Goal: Information Seeking & Learning: Find specific fact

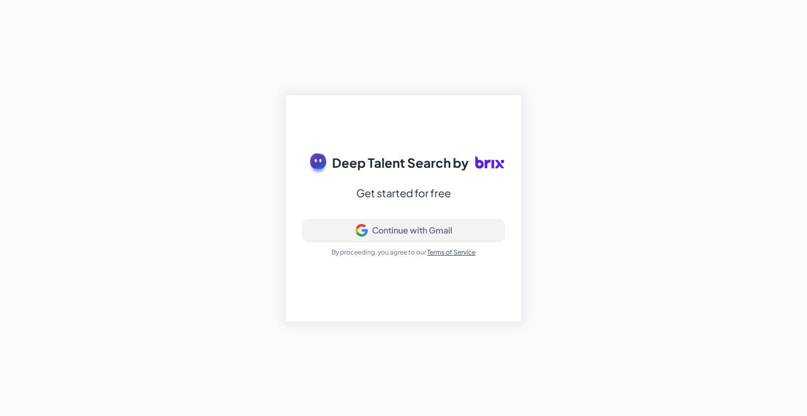
click at [385, 229] on div "Continue with Gmail" at bounding box center [412, 230] width 80 height 11
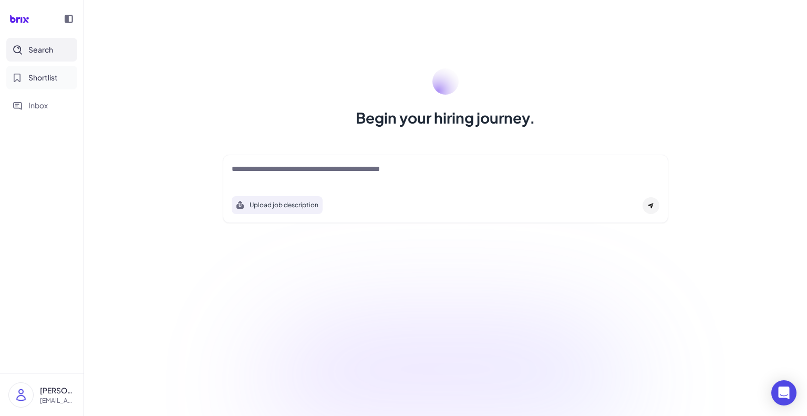
click at [35, 82] on span "Shortlist" at bounding box center [42, 77] width 29 height 11
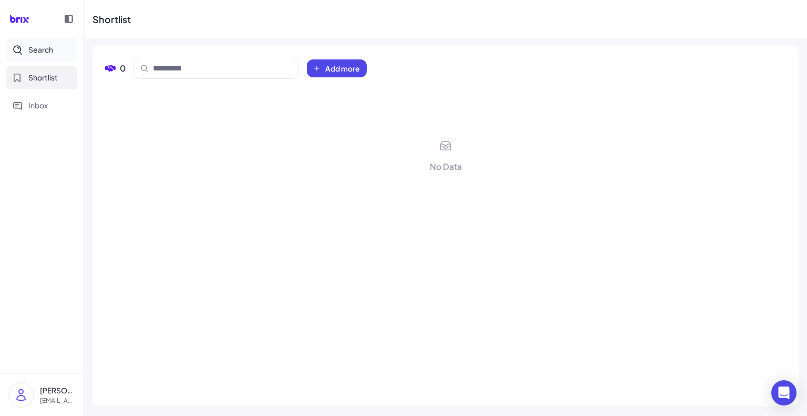
click at [52, 49] on span "Search" at bounding box center [40, 49] width 25 height 11
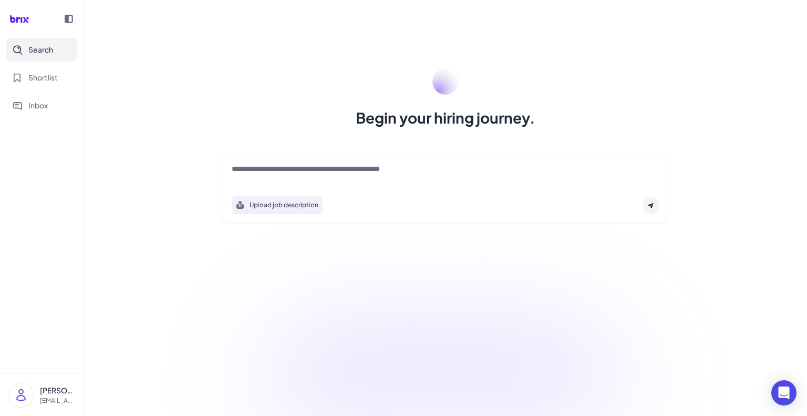
click at [284, 171] on textarea at bounding box center [446, 169] width 428 height 13
type textarea "*"
type textarea "**********"
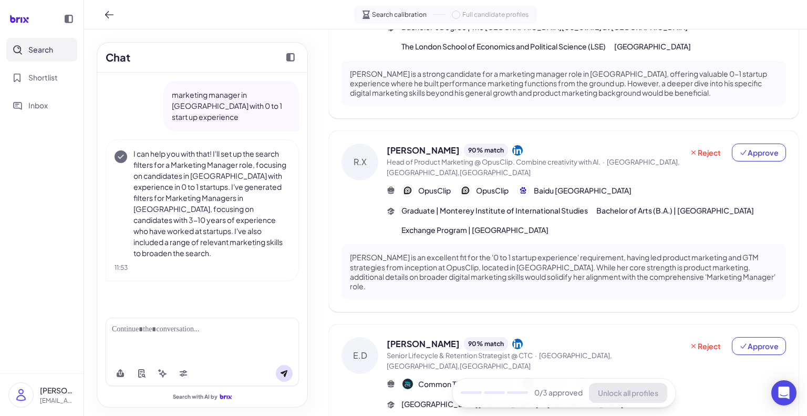
scroll to position [587, 0]
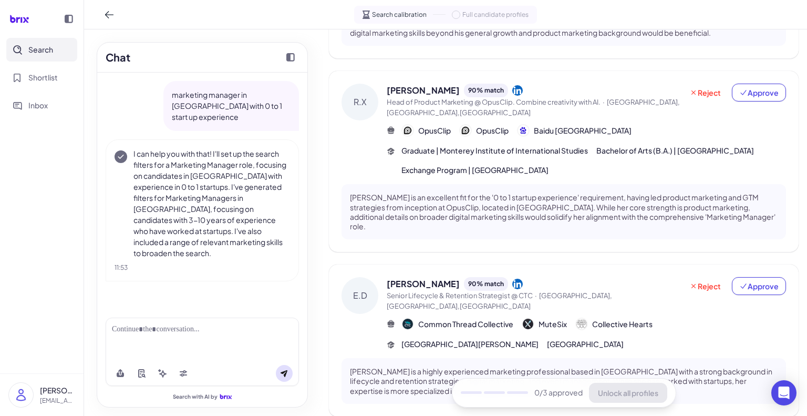
click at [613, 91] on div "Rebecca Xu 90 % match Head of Product Marketing @ OpusClip. Combine creativity …" at bounding box center [586, 130] width 399 height 92
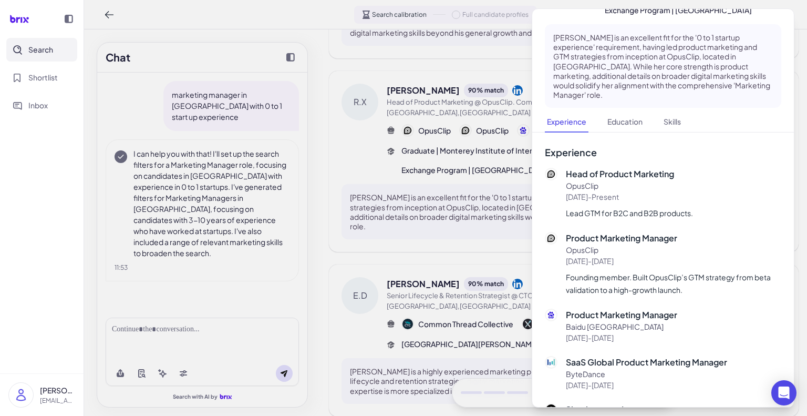
scroll to position [0, 0]
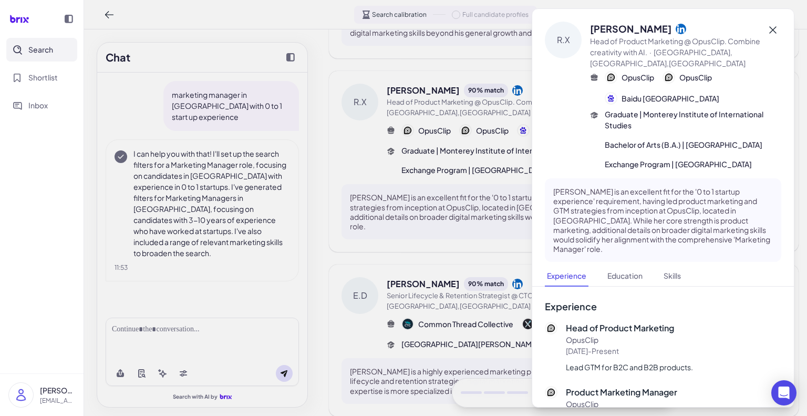
click at [774, 30] on button at bounding box center [772, 30] width 17 height 17
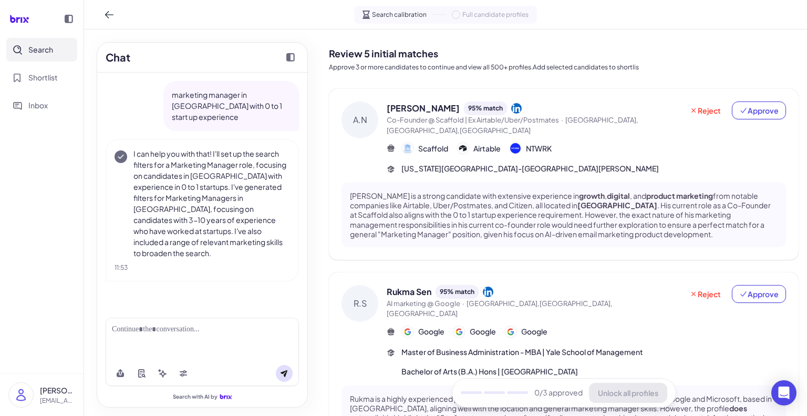
drag, startPoint x: 237, startPoint y: 329, endPoint x: 212, endPoint y: 344, distance: 28.7
click at [237, 329] on div at bounding box center [202, 329] width 181 height 11
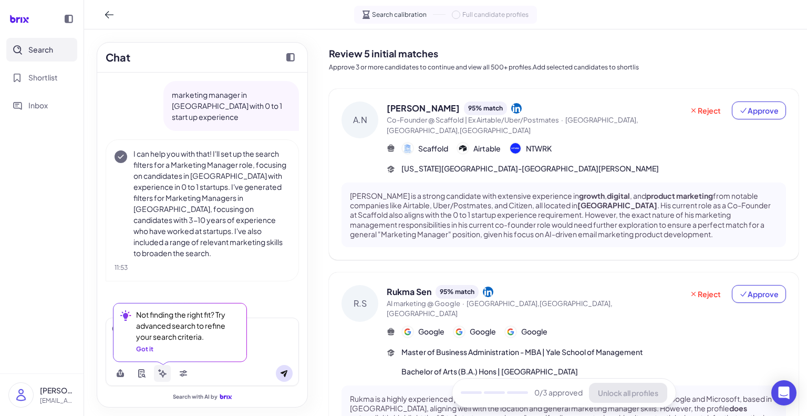
click at [165, 378] on button at bounding box center [162, 373] width 17 height 17
click at [143, 350] on div "Got it" at bounding box center [144, 348] width 17 height 9
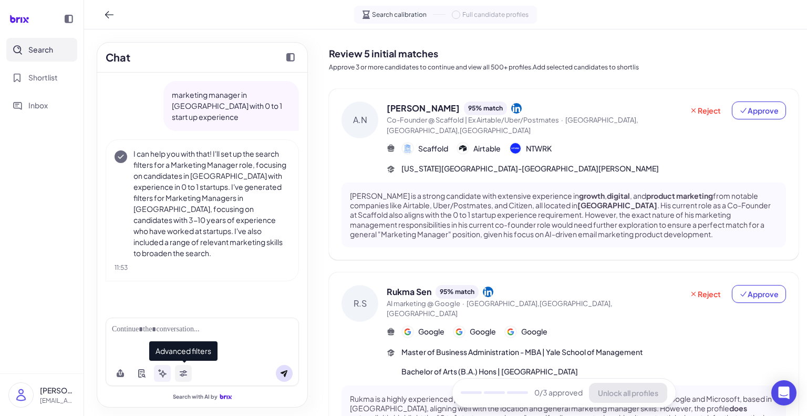
click at [184, 370] on icon at bounding box center [183, 371] width 7 height 3
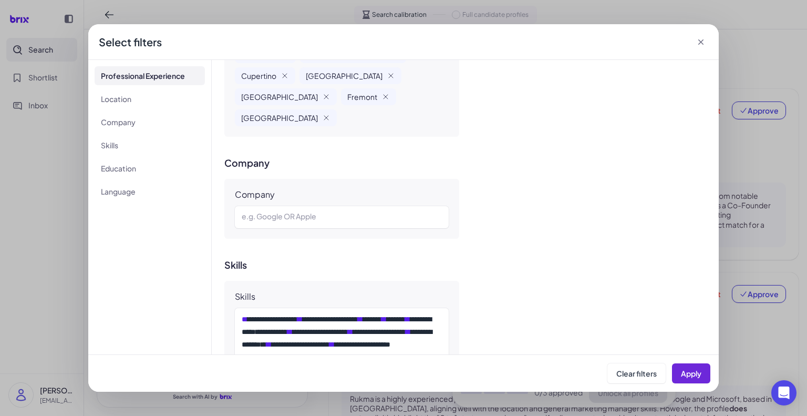
scroll to position [683, 0]
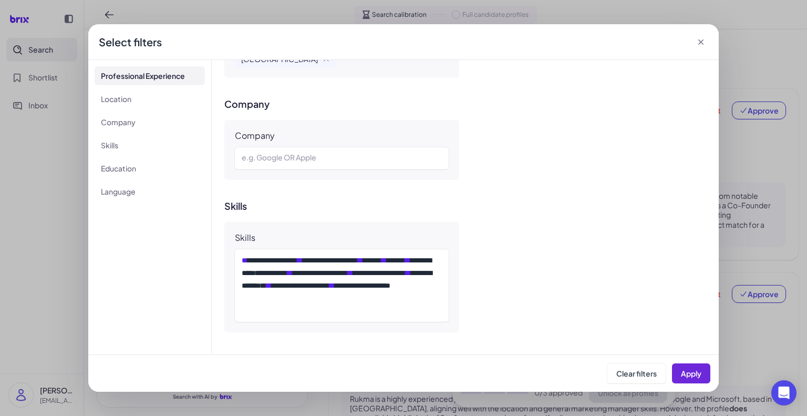
click at [700, 42] on icon at bounding box center [700, 41] width 5 height 5
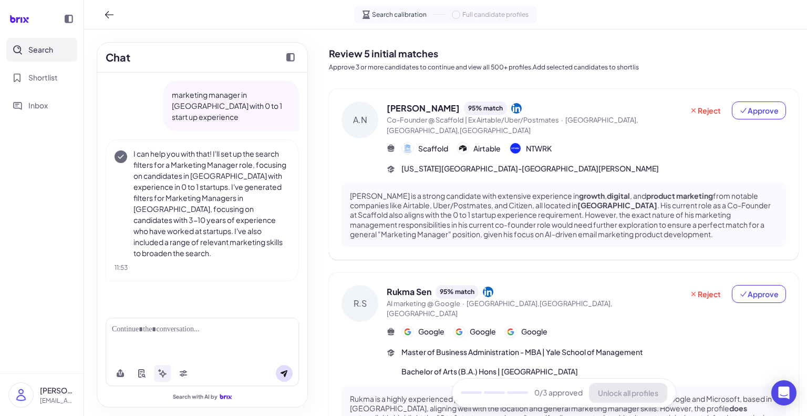
click at [137, 330] on div at bounding box center [202, 329] width 181 height 11
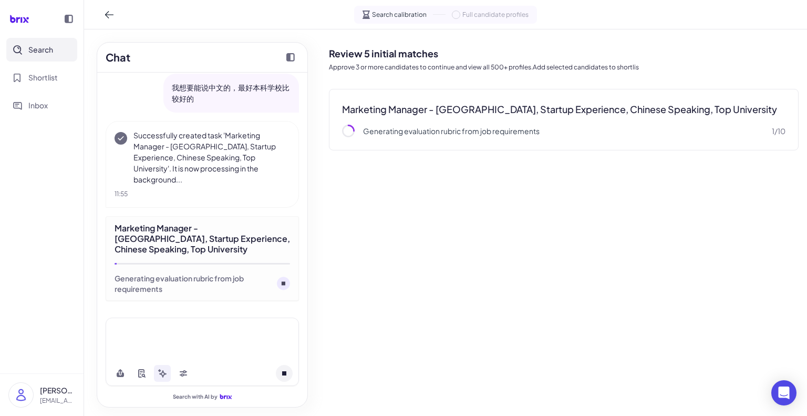
scroll to position [210, 0]
